Goal: Find specific page/section: Find specific page/section

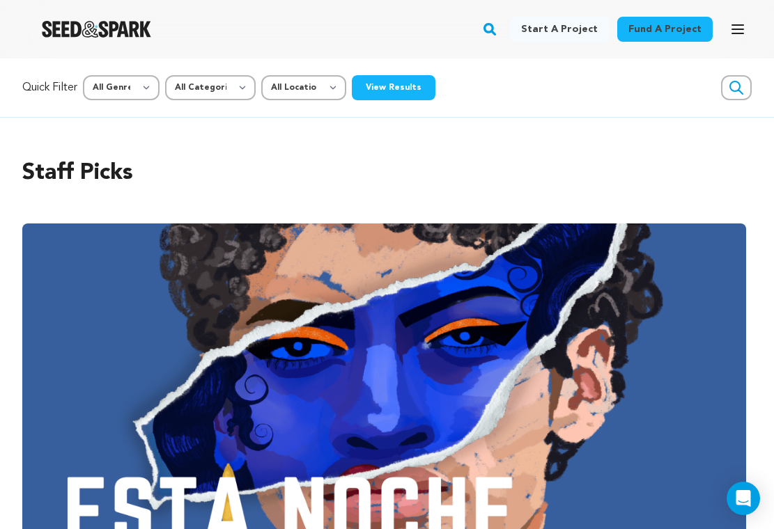
click at [499, 20] on button "Search" at bounding box center [489, 29] width 17 height 36
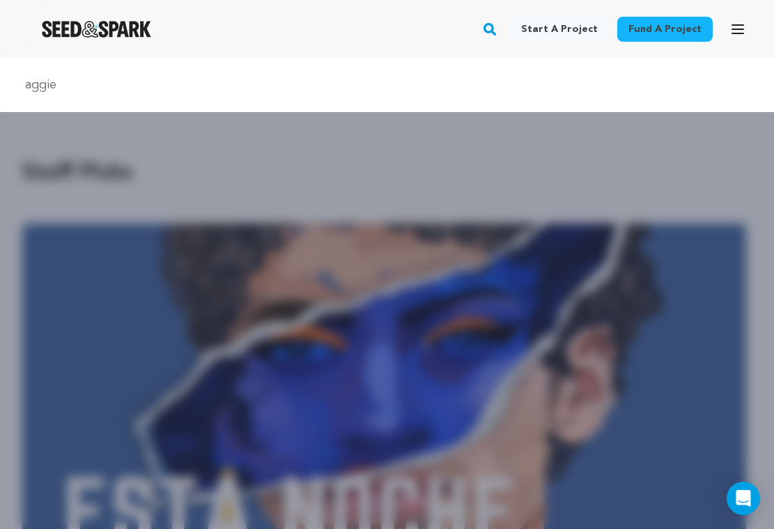
type input "aggie ascends"
click at [483, 86] on input "aggie ascends" at bounding box center [387, 85] width 740 height 20
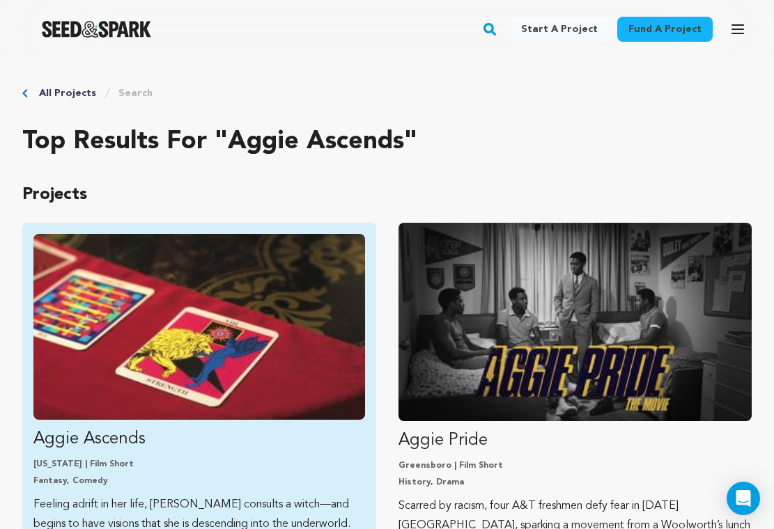
click at [189, 343] on img "Fund Aggie Ascends" at bounding box center [199, 327] width 332 height 186
